Goal: Information Seeking & Learning: Learn about a topic

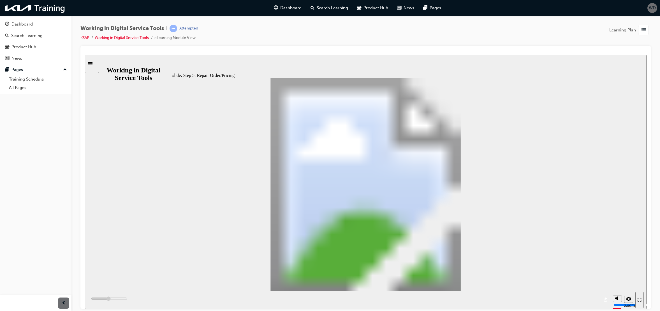
scroll to position [45, 0]
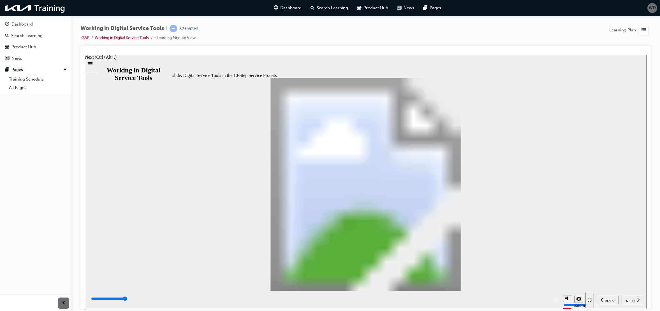
click at [636, 300] on div "NEXT" at bounding box center [633, 300] width 18 height 6
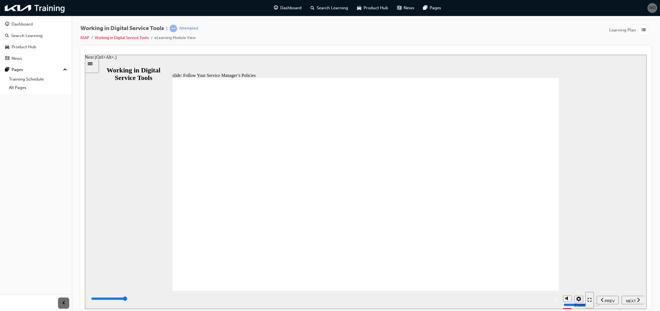
click at [633, 301] on span "NEXT" at bounding box center [631, 300] width 10 height 4
type input "7000"
radio input "true"
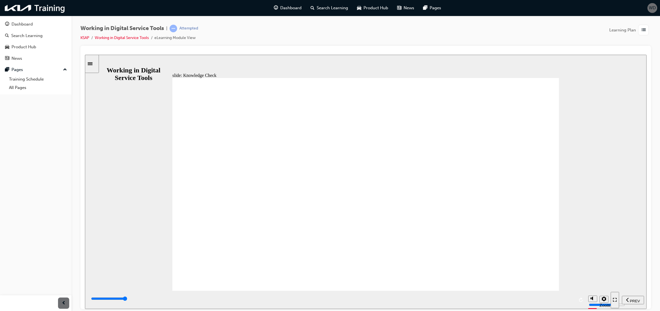
click at [609, 302] on div "PREV" at bounding box center [608, 300] width 18 height 6
click at [605, 299] on span "PREV" at bounding box center [610, 300] width 10 height 4
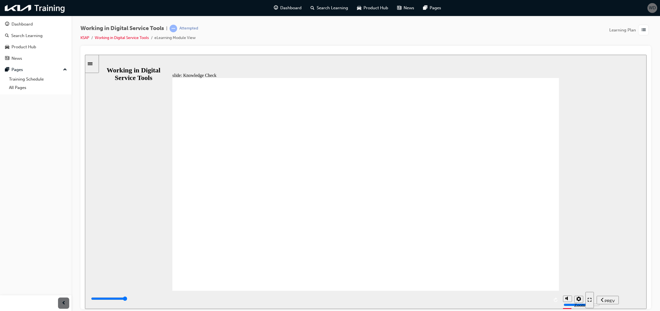
click at [609, 299] on span "PREV" at bounding box center [610, 300] width 10 height 4
click at [633, 301] on span "NEXT" at bounding box center [631, 300] width 10 height 4
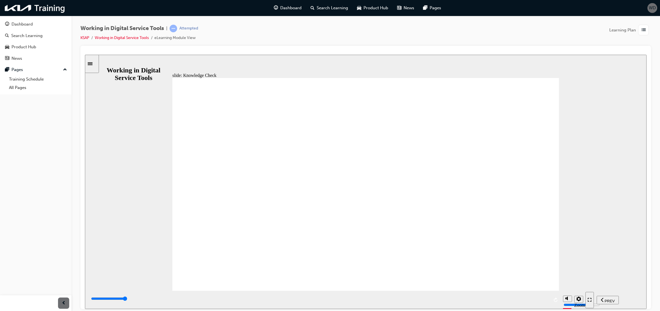
click at [629, 299] on span "NEXT" at bounding box center [631, 300] width 10 height 4
click at [642, 301] on div "NEXT" at bounding box center [633, 300] width 18 height 6
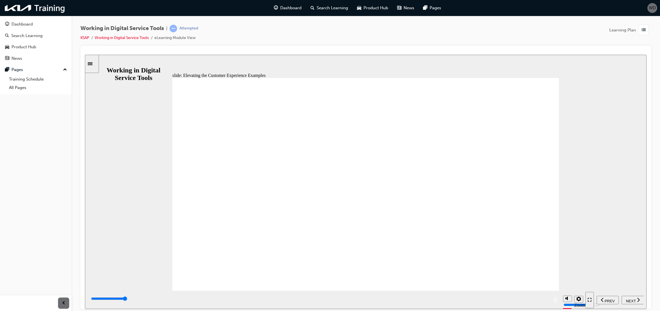
drag, startPoint x: 637, startPoint y: 302, endPoint x: 566, endPoint y: 294, distance: 71.4
click at [636, 302] on div "NEXT" at bounding box center [633, 300] width 18 height 6
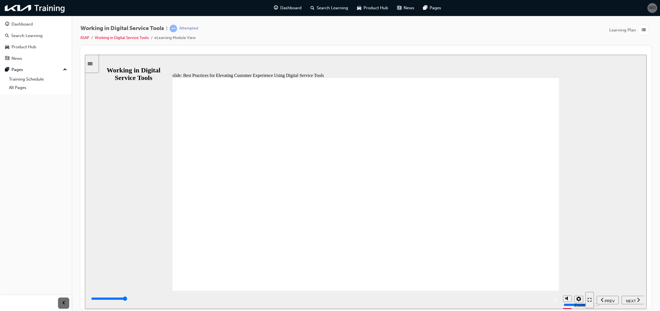
drag, startPoint x: 463, startPoint y: 204, endPoint x: 461, endPoint y: 206, distance: 3.0
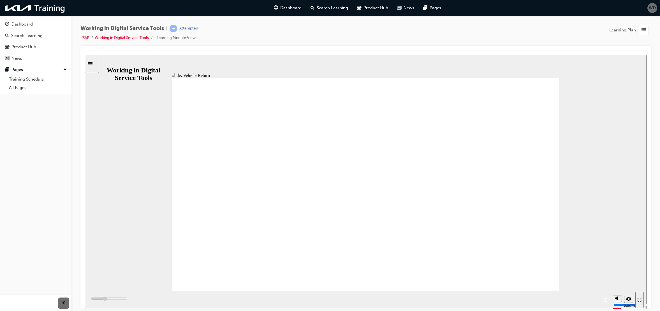
drag, startPoint x: 320, startPoint y: 195, endPoint x: 306, endPoint y: 217, distance: 26.4
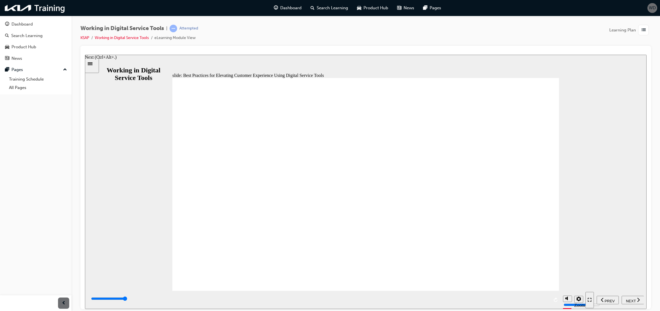
click at [634, 298] on span "NEXT" at bounding box center [631, 300] width 10 height 4
drag, startPoint x: 250, startPoint y: 230, endPoint x: 290, endPoint y: 159, distance: 80.6
drag, startPoint x: 250, startPoint y: 265, endPoint x: 302, endPoint y: 130, distance: 145.2
drag, startPoint x: 544, startPoint y: 264, endPoint x: 369, endPoint y: 283, distance: 176.8
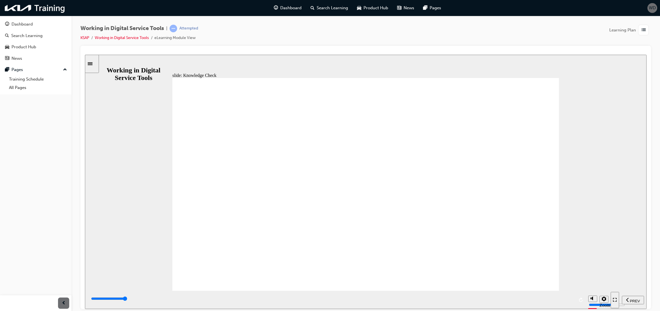
drag, startPoint x: 356, startPoint y: 216, endPoint x: 344, endPoint y: 223, distance: 13.9
type input "6000"
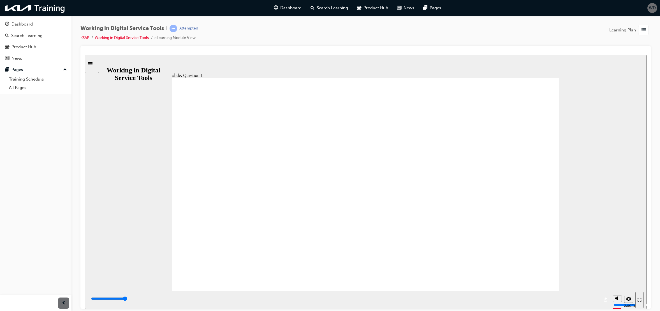
radio input "true"
type input "6000"
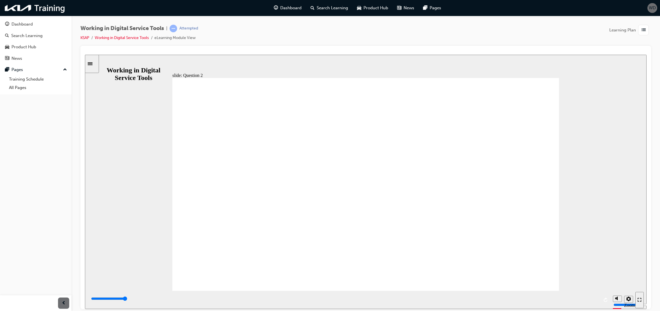
radio input "true"
type input "6000"
radio input "true"
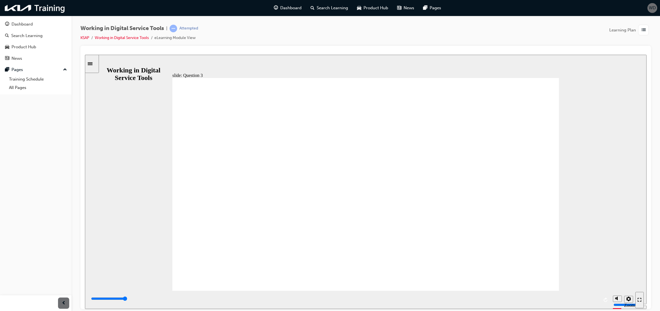
type input "6000"
radio input "true"
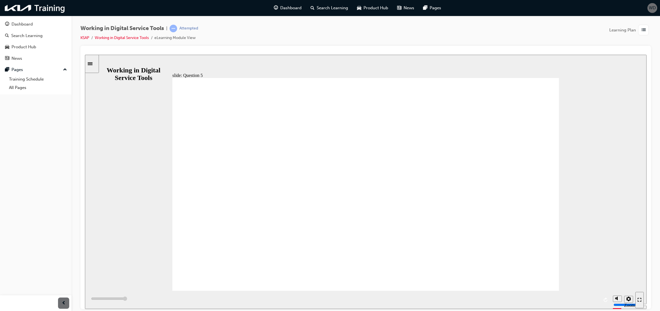
type input "6000"
radio input "true"
drag, startPoint x: 523, startPoint y: 269, endPoint x: 518, endPoint y: 269, distance: 4.5
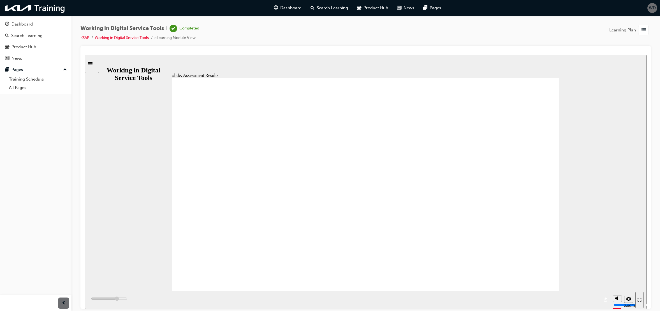
type input "4900"
click at [37, 27] on div "Dashboard" at bounding box center [35, 24] width 61 height 7
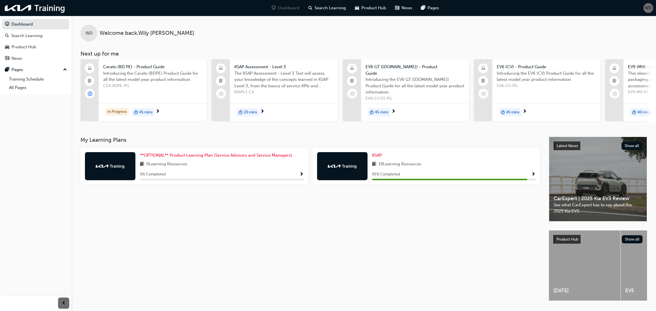
click at [532, 172] on span "Show Progress" at bounding box center [533, 174] width 4 height 5
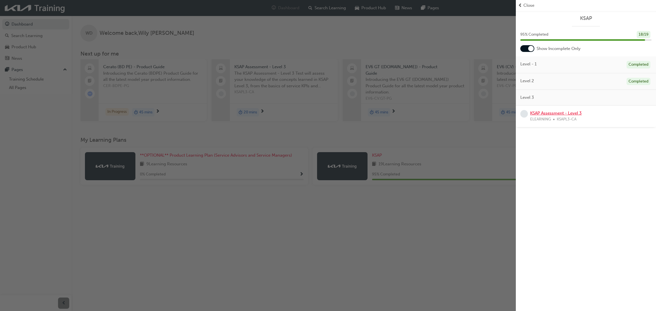
drag, startPoint x: 564, startPoint y: 112, endPoint x: 561, endPoint y: 114, distance: 3.4
click at [564, 112] on link "KSAP Assessment - Level 3" at bounding box center [556, 112] width 52 height 5
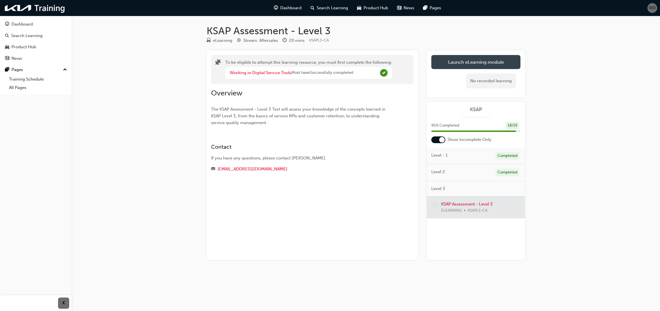
click at [477, 67] on button "Launch eLearning module" at bounding box center [475, 62] width 89 height 14
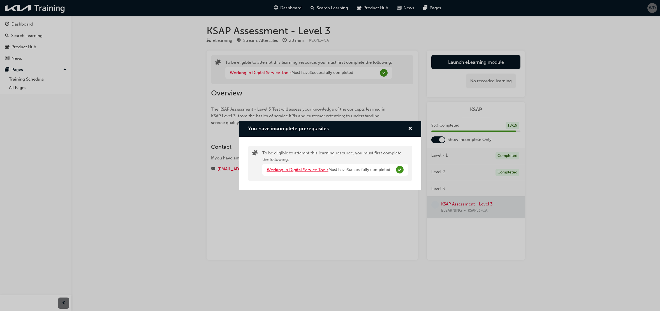
click at [307, 170] on link "Working in Digital Service Tools" at bounding box center [298, 169] width 62 height 5
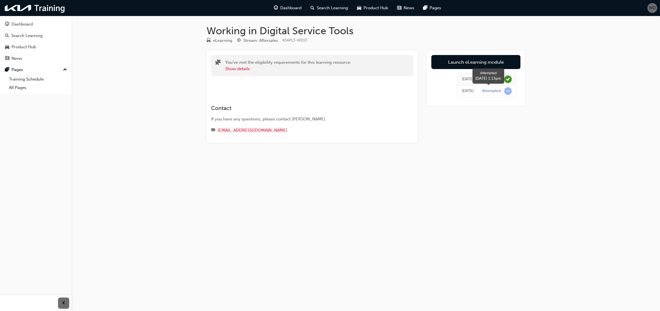
click at [508, 92] on span "learningRecordVerb_ATTEMPT-icon" at bounding box center [508, 91] width 8 height 8
click at [462, 66] on link "Launch eLearning module" at bounding box center [475, 62] width 89 height 14
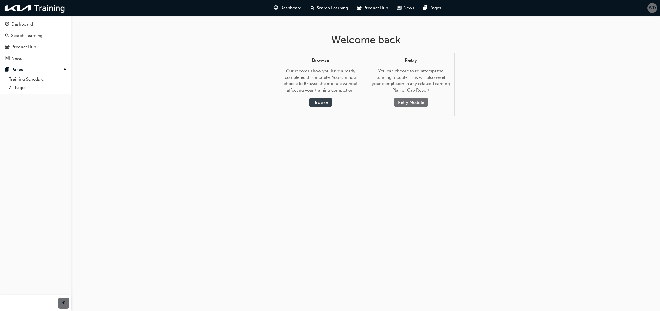
click at [331, 105] on button "Browse" at bounding box center [320, 102] width 23 height 9
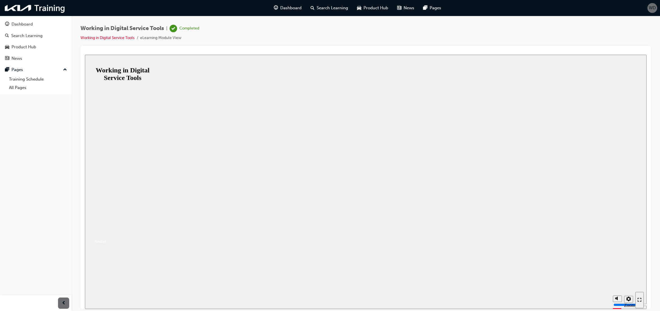
click at [142, 231] on button "Resume where you left off" at bounding box center [113, 234] width 57 height 7
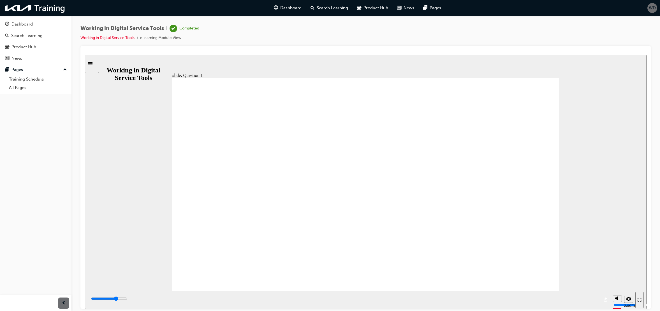
type input "4300"
radio input "true"
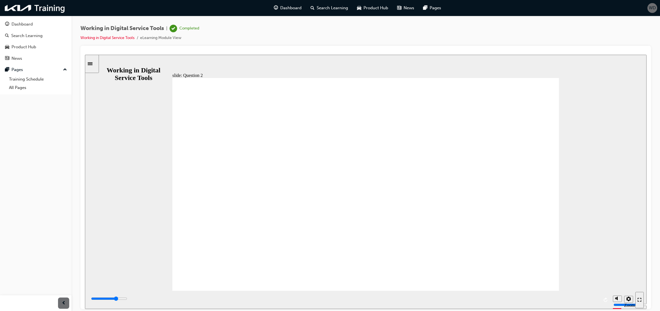
type input "4300"
radio input "true"
drag, startPoint x: 545, startPoint y: 269, endPoint x: 528, endPoint y: 264, distance: 16.9
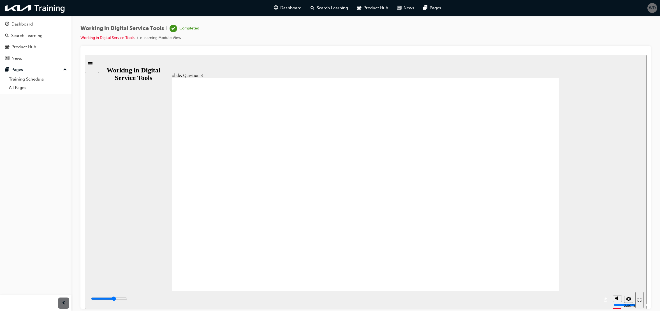
type input "3900"
radio input "true"
type input "4100"
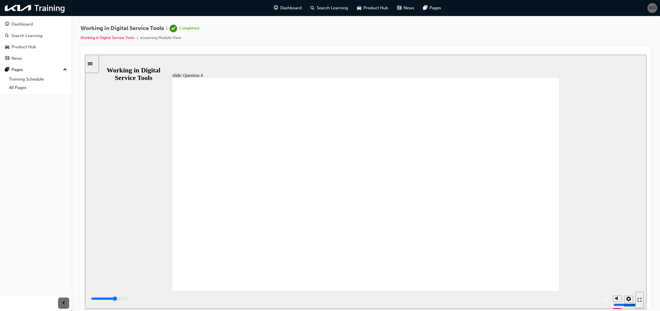
radio input "true"
type input "3800"
radio input "true"
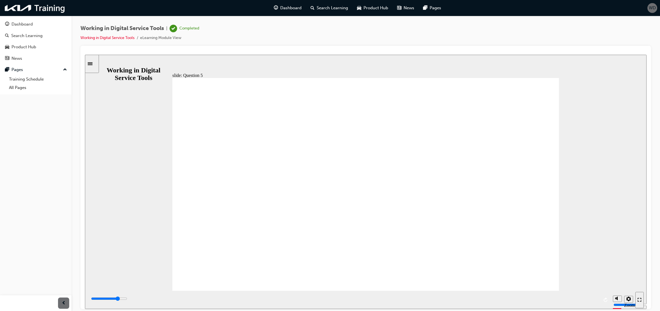
drag, startPoint x: 470, startPoint y: 212, endPoint x: 475, endPoint y: 212, distance: 4.8
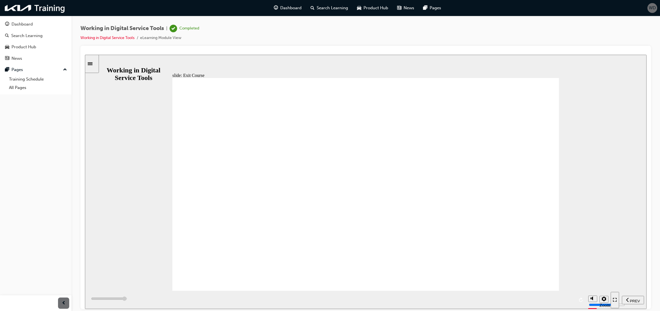
type input "7000"
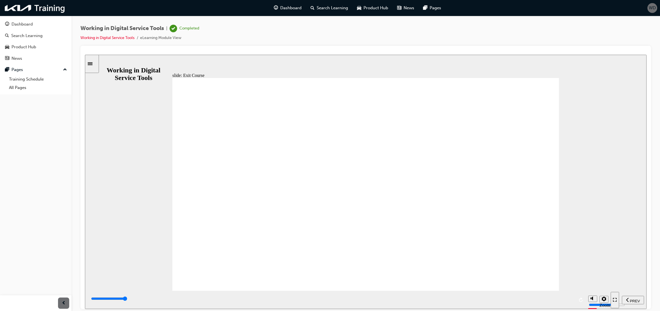
click at [93, 63] on icon "Sidebar Toggle" at bounding box center [90, 63] width 5 height 3
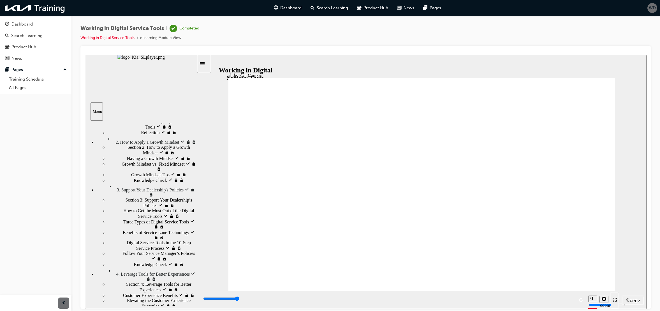
scroll to position [112, 0]
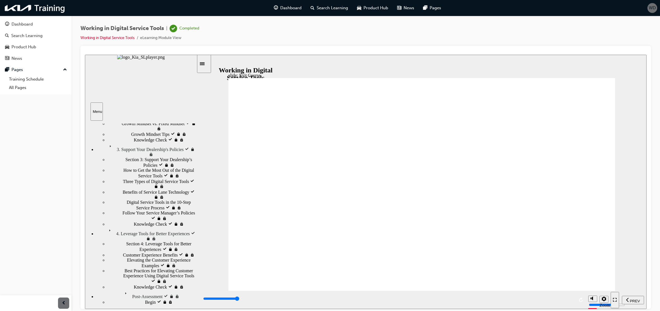
click at [207, 61] on div "Sidebar Toggle" at bounding box center [204, 63] width 10 height 4
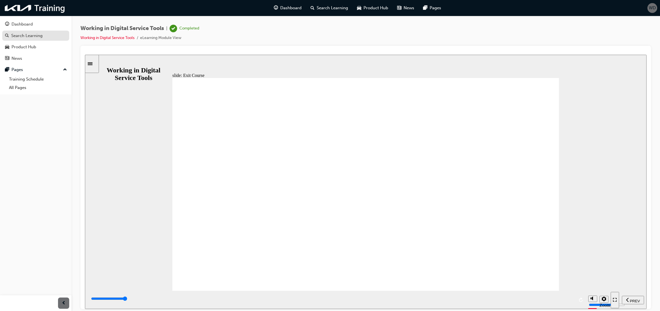
drag, startPoint x: 42, startPoint y: 28, endPoint x: 40, endPoint y: 39, distance: 11.3
click at [42, 28] on link "Dashboard" at bounding box center [35, 24] width 67 height 10
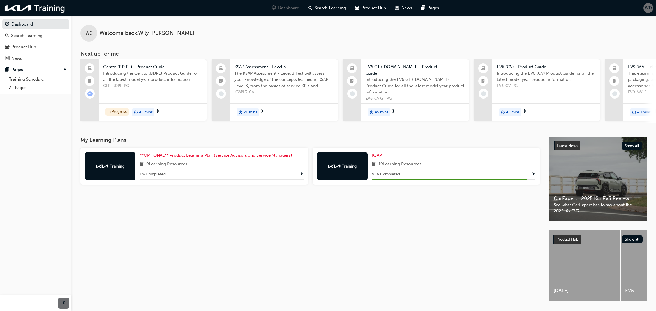
click at [530, 171] on div "95 % Completed" at bounding box center [454, 174] width 164 height 7
click at [533, 172] on span "Show Progress" at bounding box center [533, 174] width 4 height 5
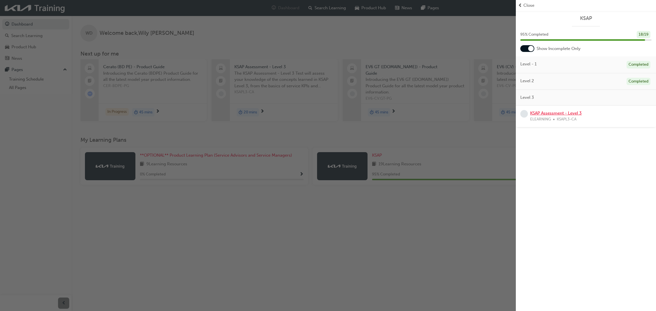
click at [563, 112] on link "KSAP Assessment - Level 3" at bounding box center [556, 112] width 52 height 5
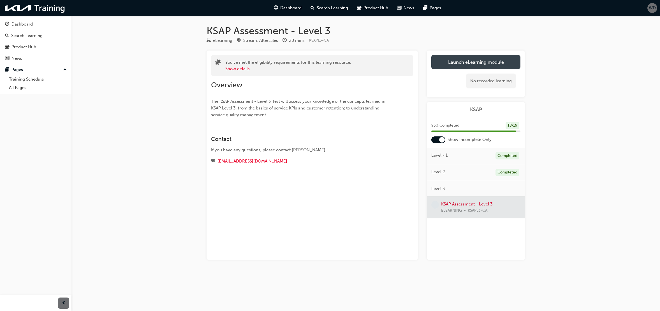
click at [491, 64] on link "Launch eLearning module" at bounding box center [475, 62] width 89 height 14
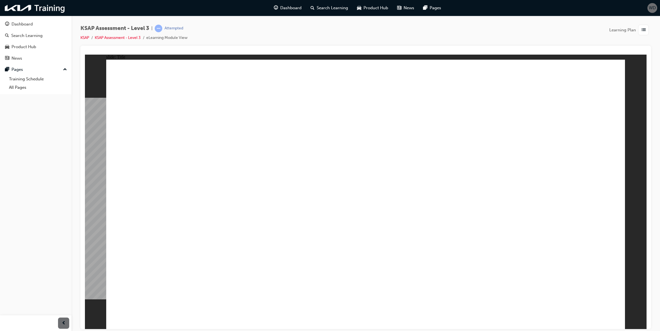
click at [56, 235] on div "Dashboard Search Learning Product Hub News Pages Pages Training Schedule All Pa…" at bounding box center [35, 158] width 71 height 317
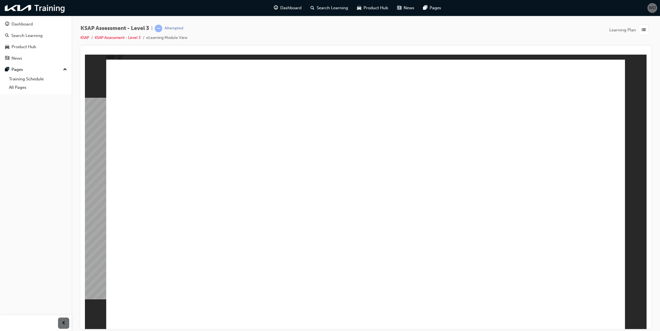
radio input "true"
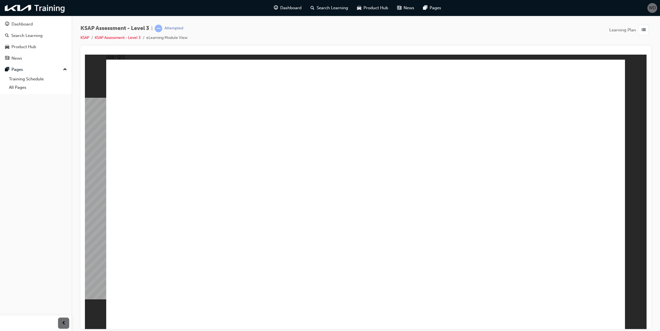
radio input "true"
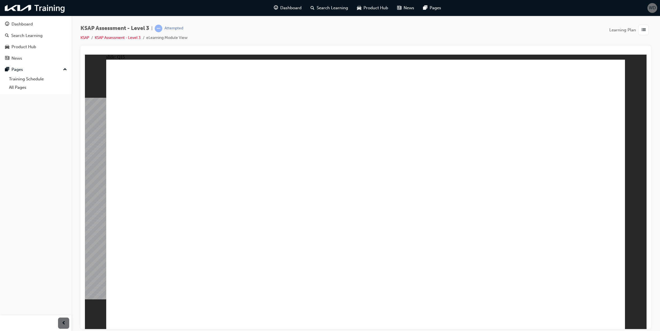
radio input "true"
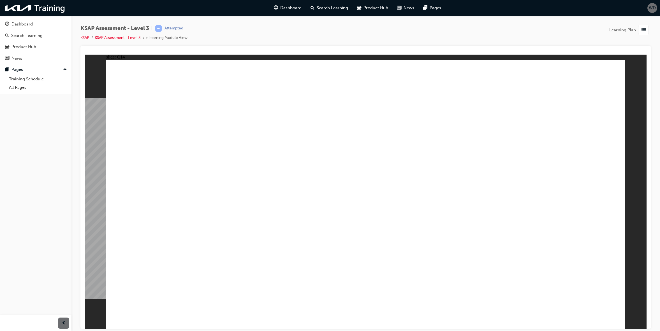
checkbox input "true"
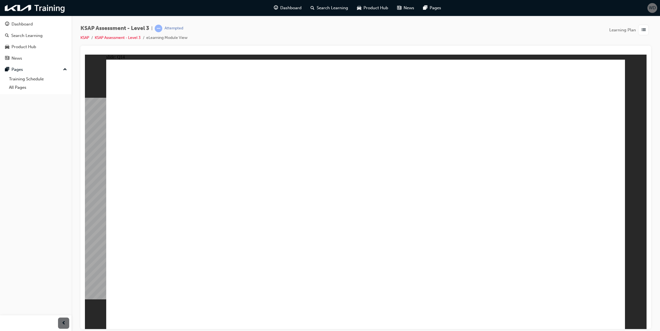
checkbox input "true"
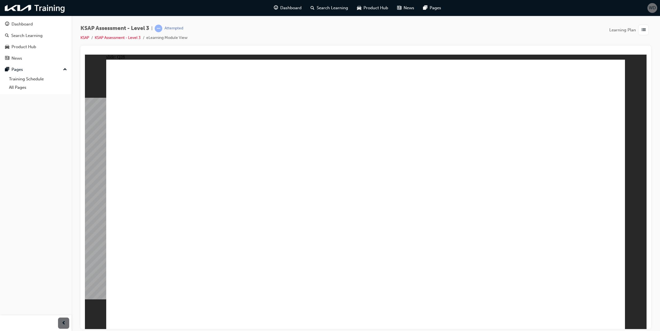
radio input "true"
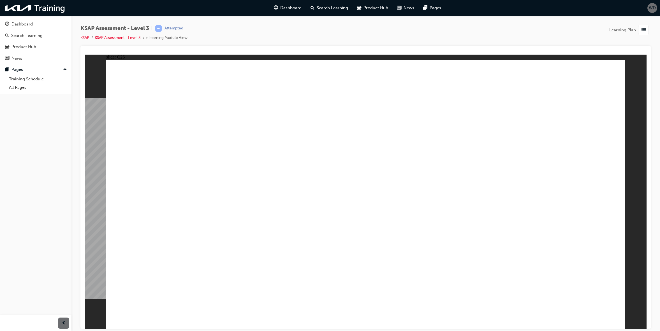
checkbox input "true"
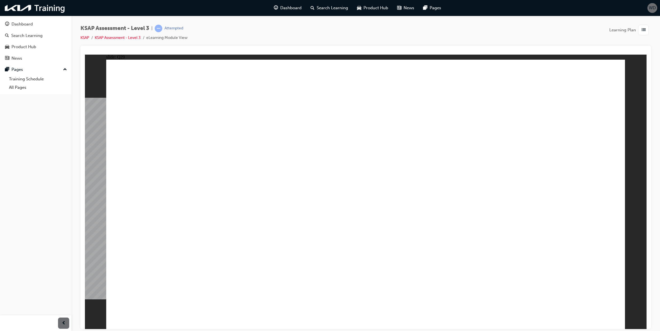
checkbox input "true"
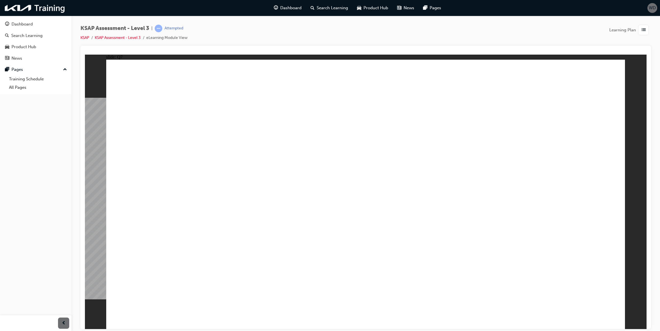
radio input "true"
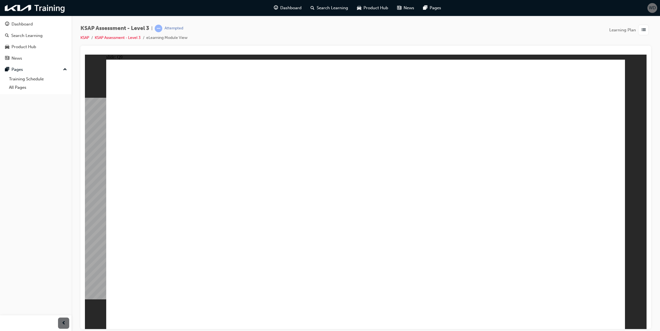
radio input "true"
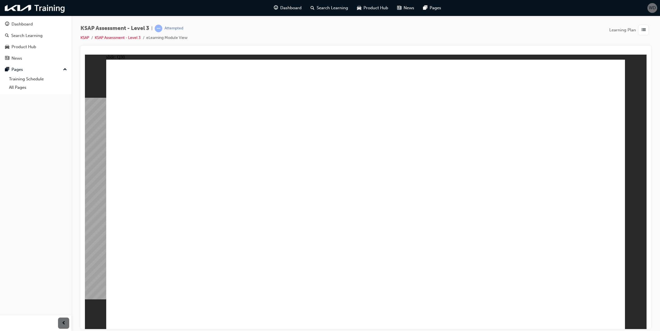
checkbox input "true"
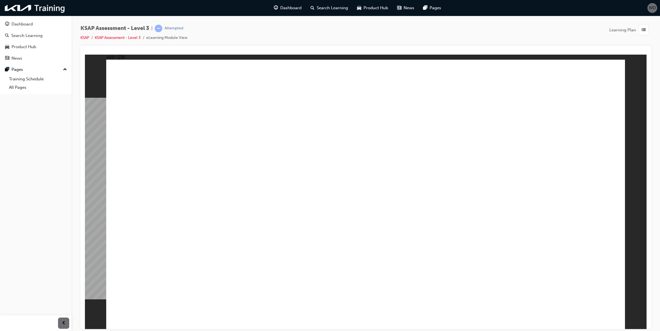
checkbox input "true"
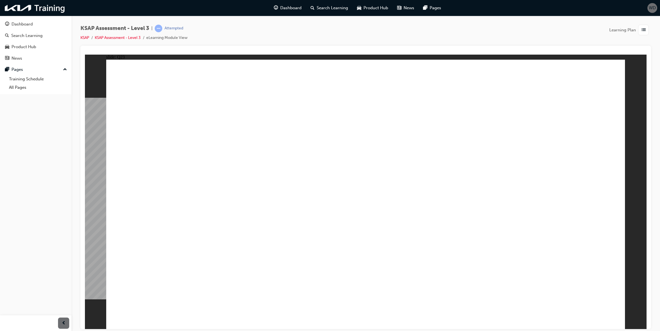
checkbox input "true"
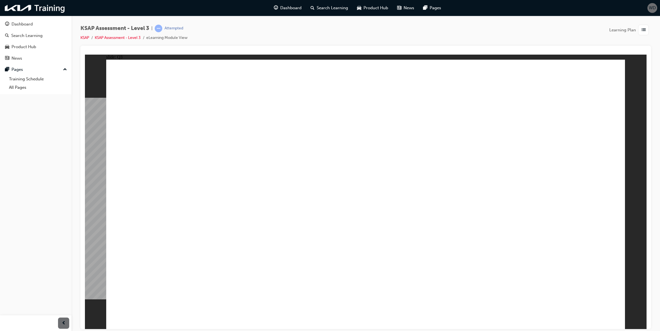
radio input "true"
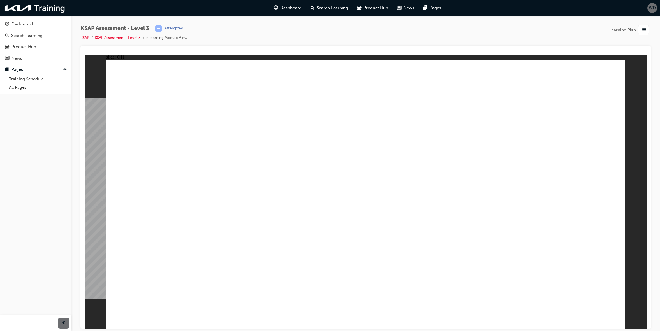
radio input "true"
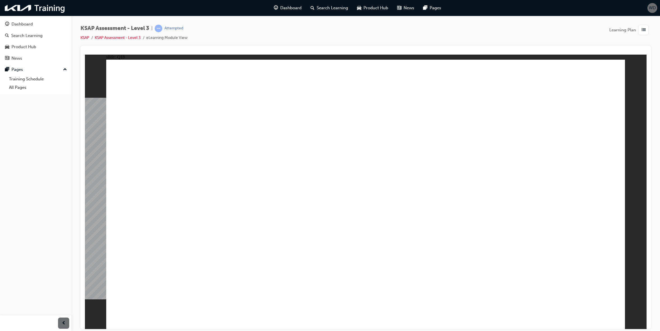
radio input "true"
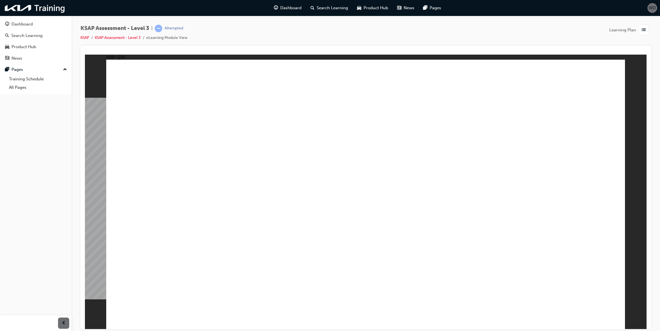
radio input "true"
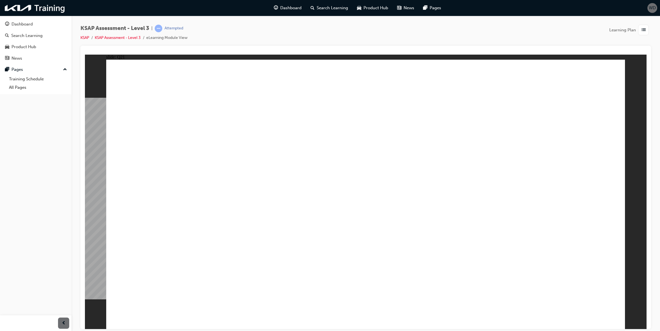
checkbox input "true"
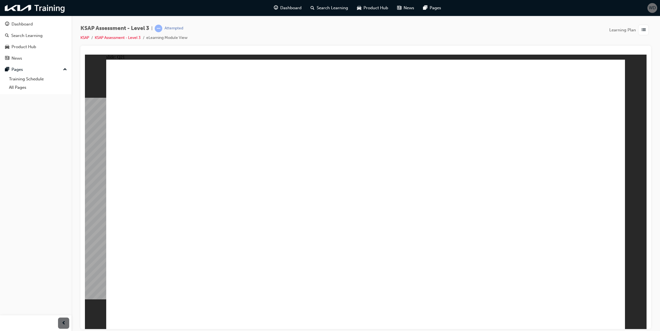
checkbox input "true"
radio input "true"
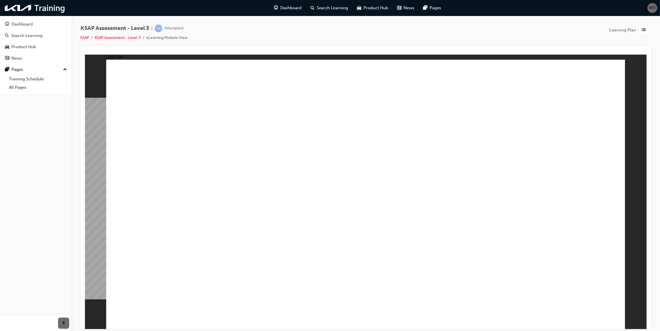
checkbox input "true"
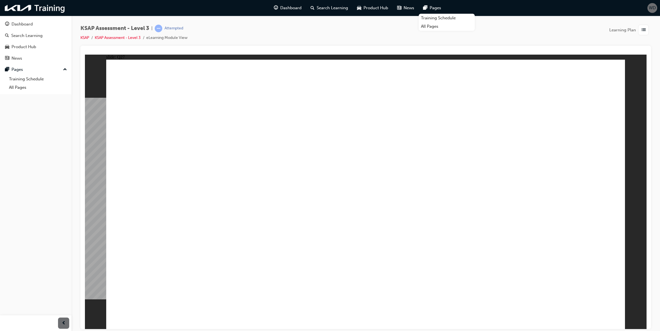
checkbox input "true"
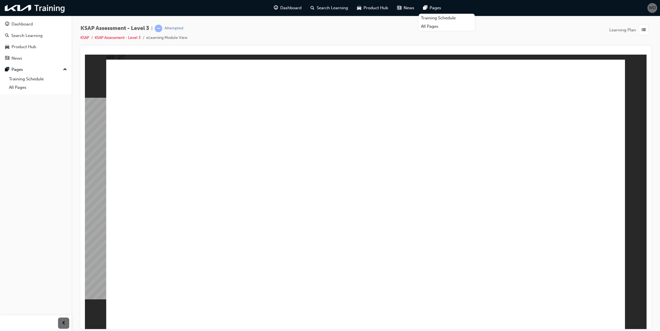
drag, startPoint x: 406, startPoint y: 187, endPoint x: 427, endPoint y: 217, distance: 36.9
radio input "true"
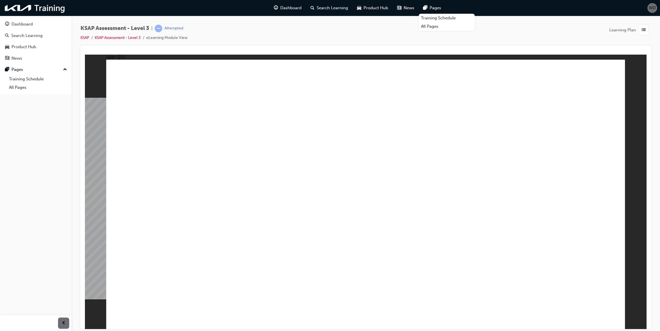
radio input "true"
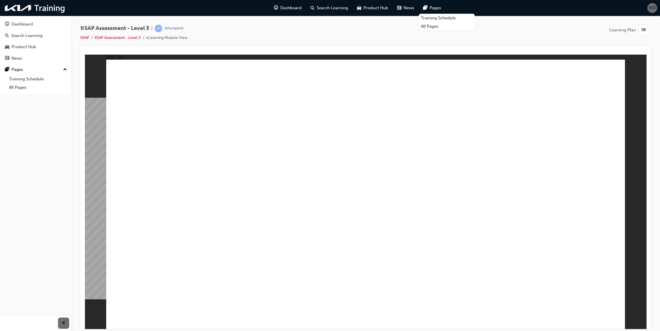
radio input "true"
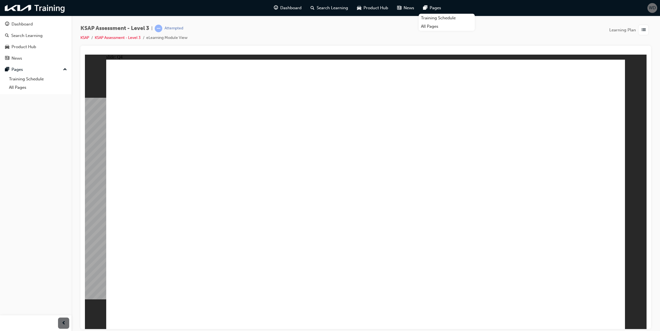
radio input "true"
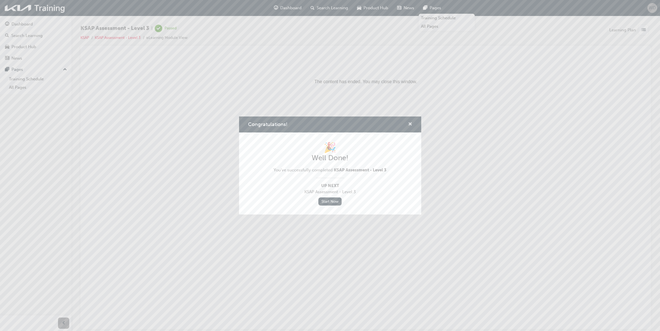
click at [410, 122] on span "cross-icon" at bounding box center [410, 124] width 4 height 5
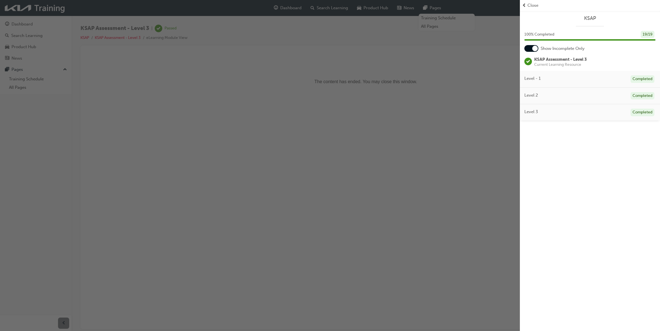
drag, startPoint x: 321, startPoint y: 183, endPoint x: 373, endPoint y: 56, distance: 137.4
click at [321, 183] on div "button" at bounding box center [260, 165] width 520 height 331
